Goal: Information Seeking & Learning: Learn about a topic

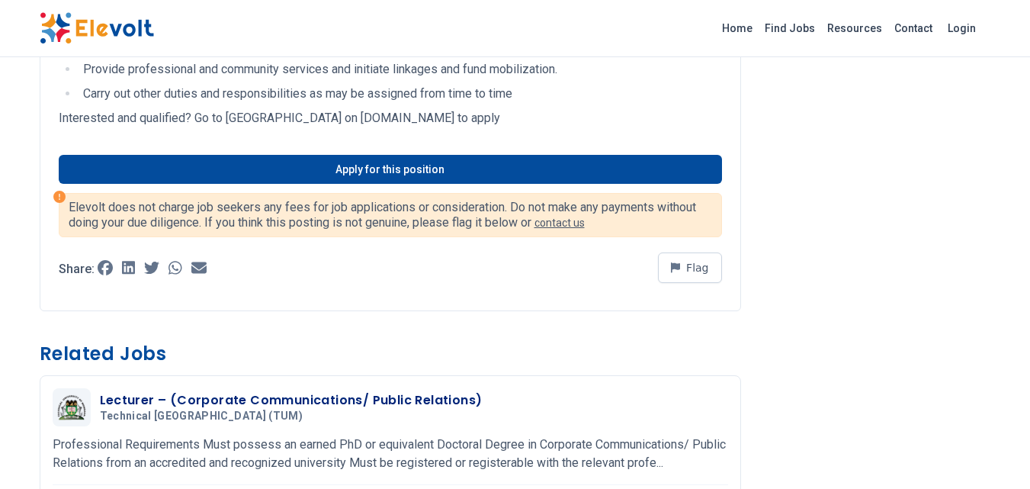
scroll to position [458, 0]
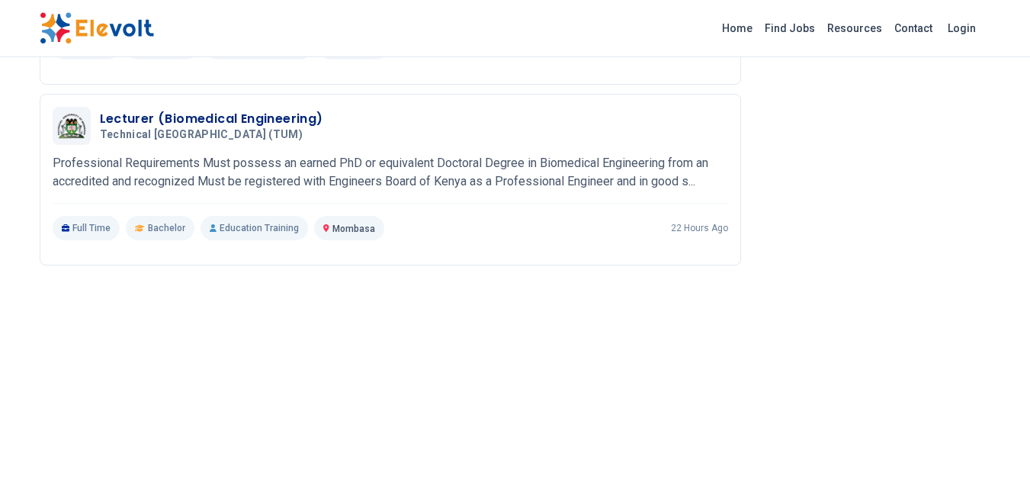
scroll to position [1068, 0]
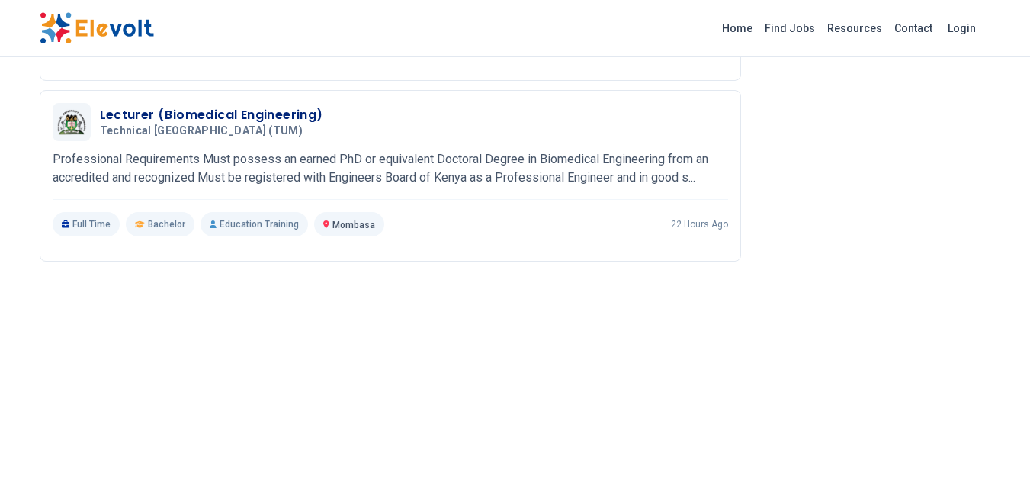
click at [526, 210] on div "Lecturer (Biomedical Engineering) Technical University of Mombasa (TUM) 09/23/2…" at bounding box center [391, 169] width 676 height 133
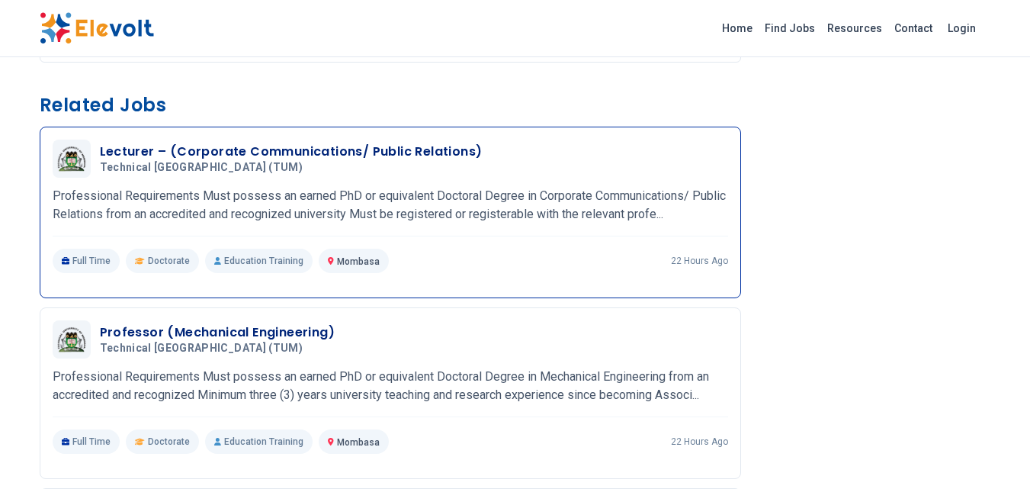
scroll to position [839, 0]
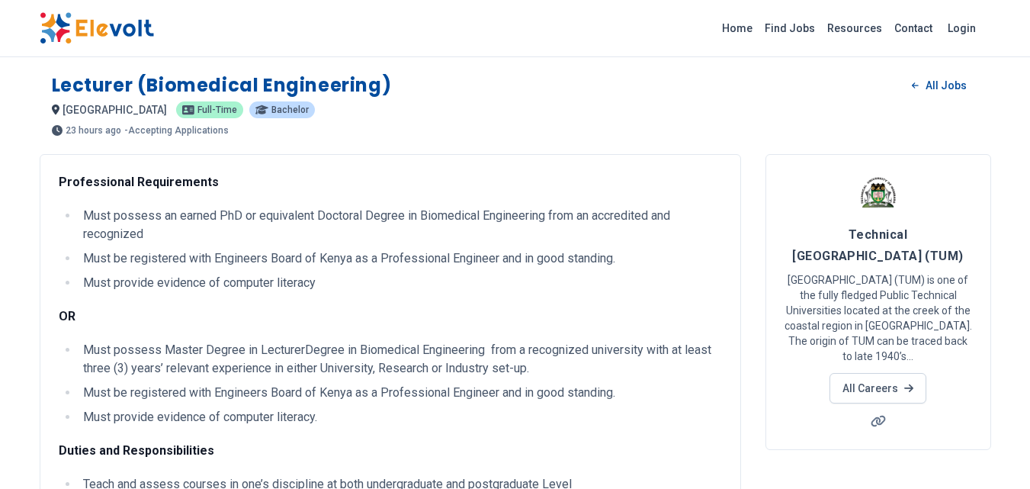
scroll to position [516, 0]
